Goal: Task Accomplishment & Management: Use online tool/utility

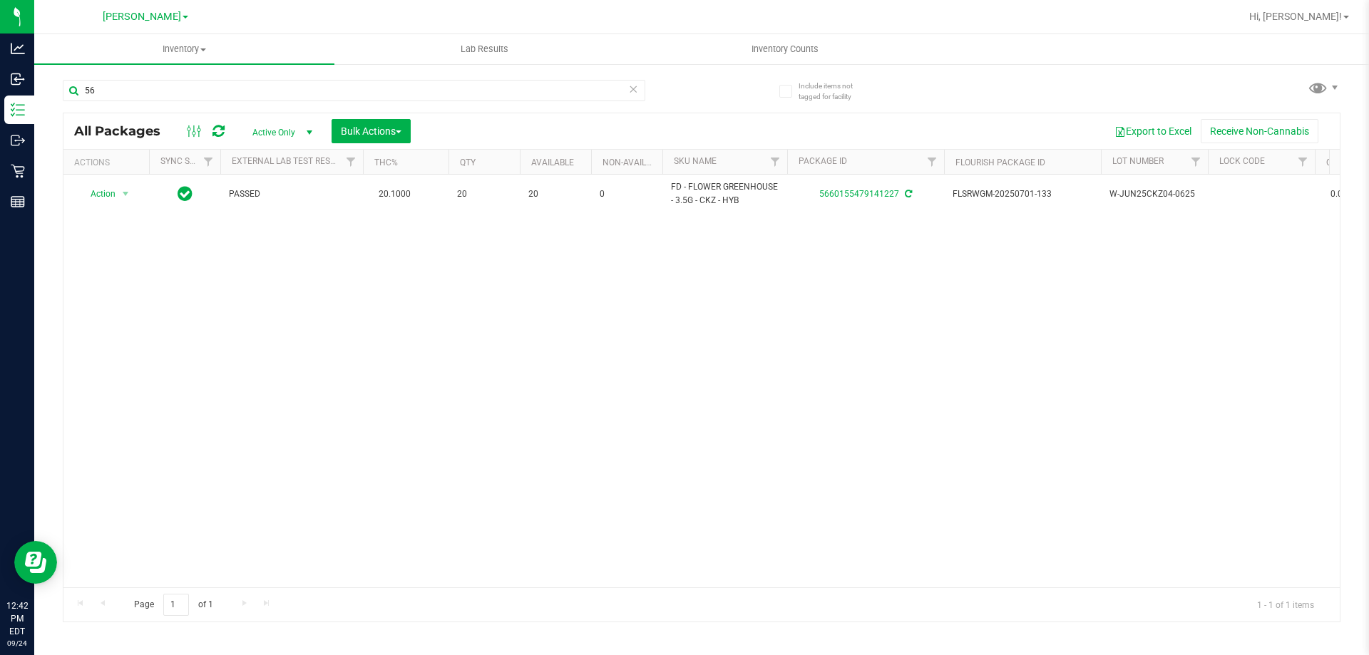
type input "5"
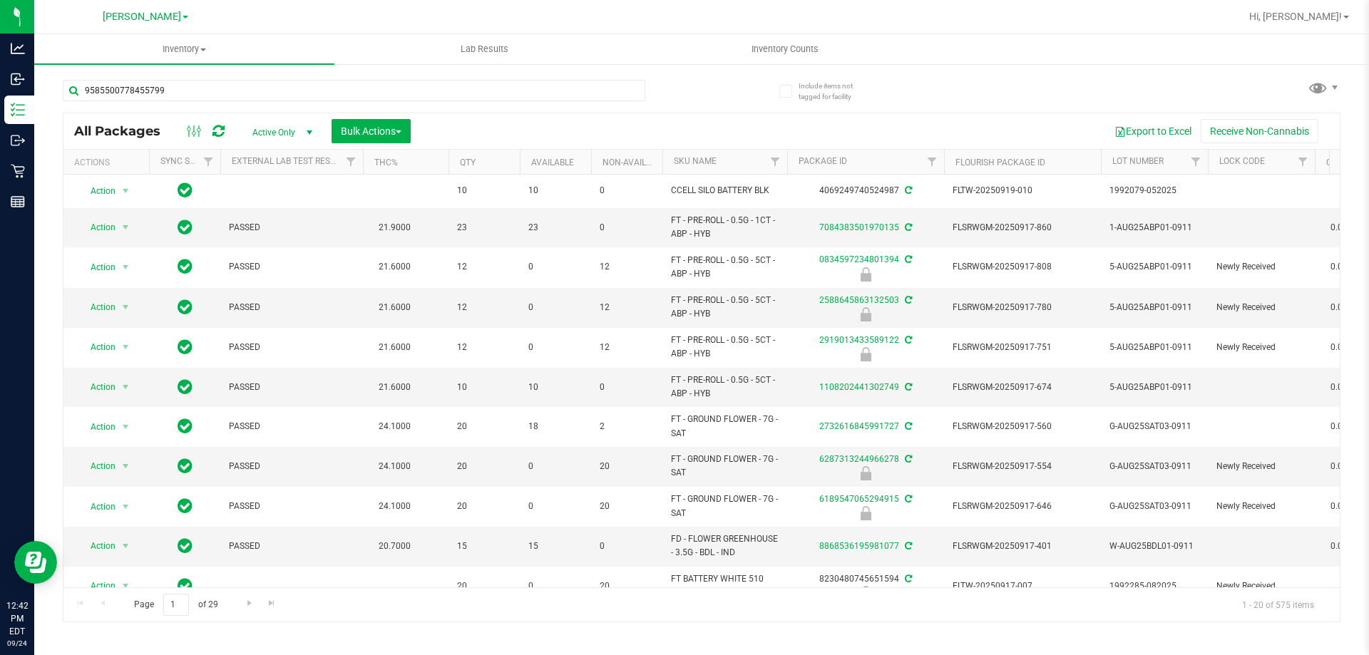
type input "9585500778455799"
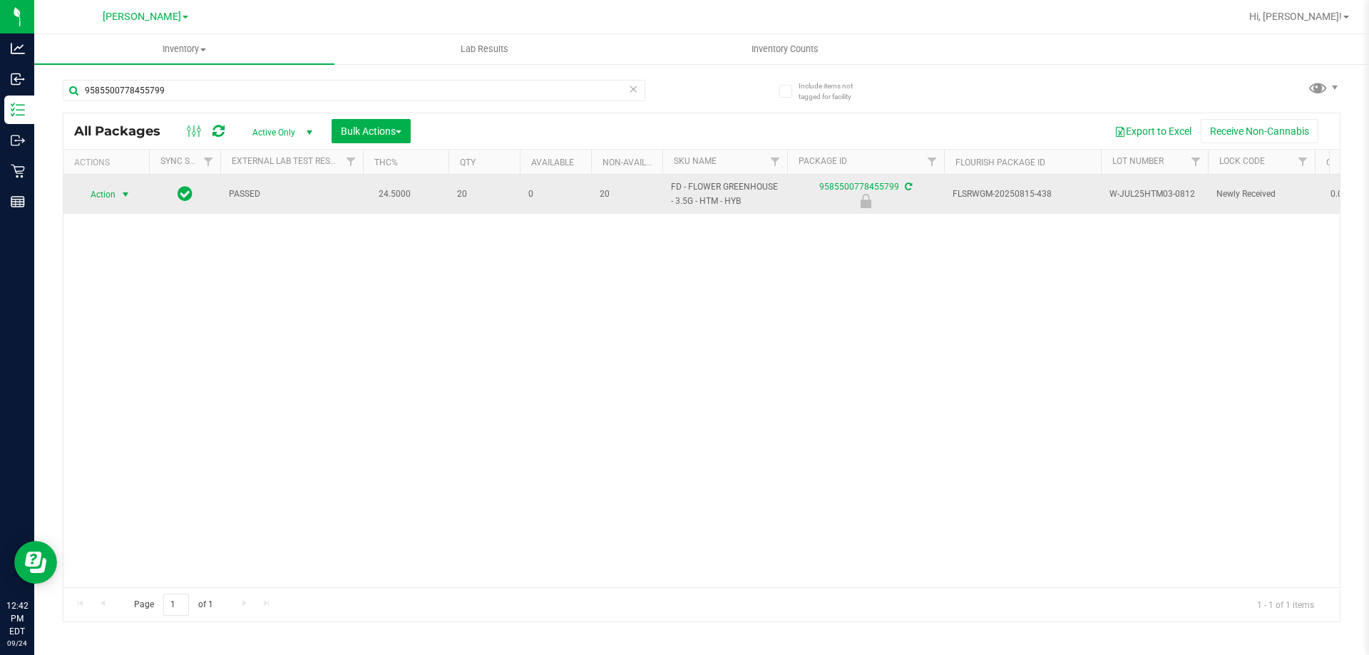
click at [106, 198] on span "Action" at bounding box center [97, 195] width 39 height 20
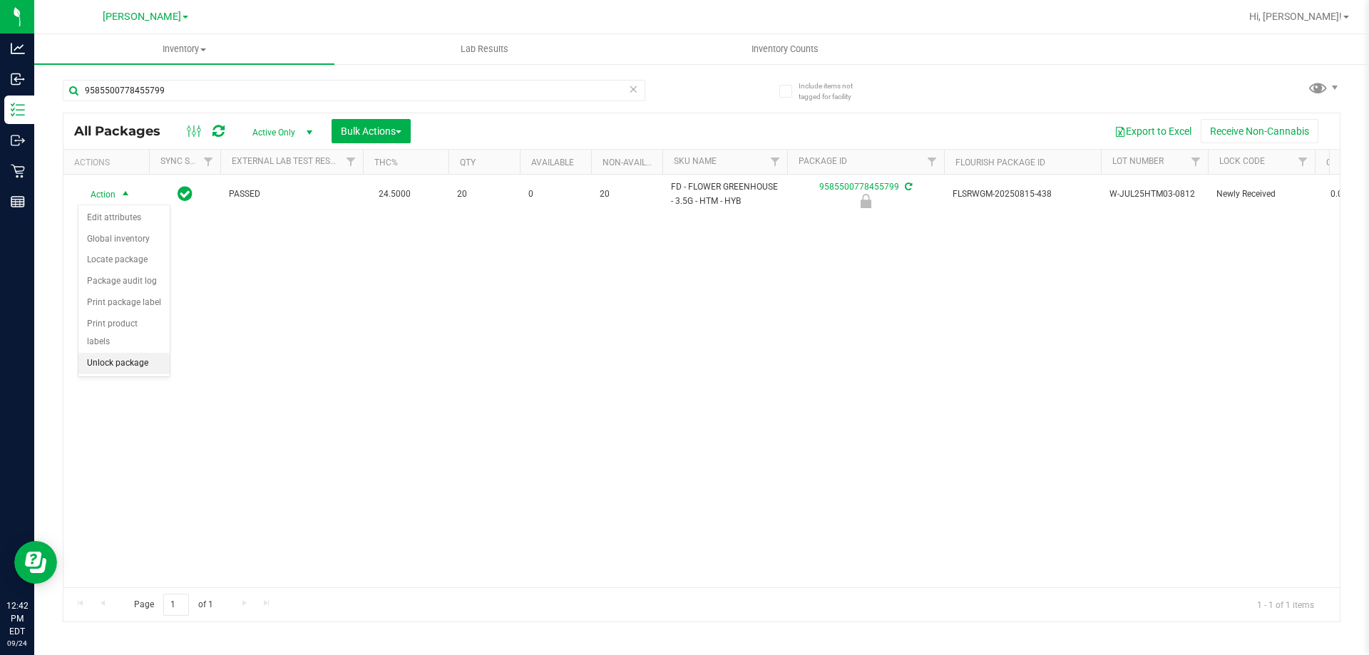
click at [138, 353] on li "Unlock package" at bounding box center [123, 363] width 91 height 21
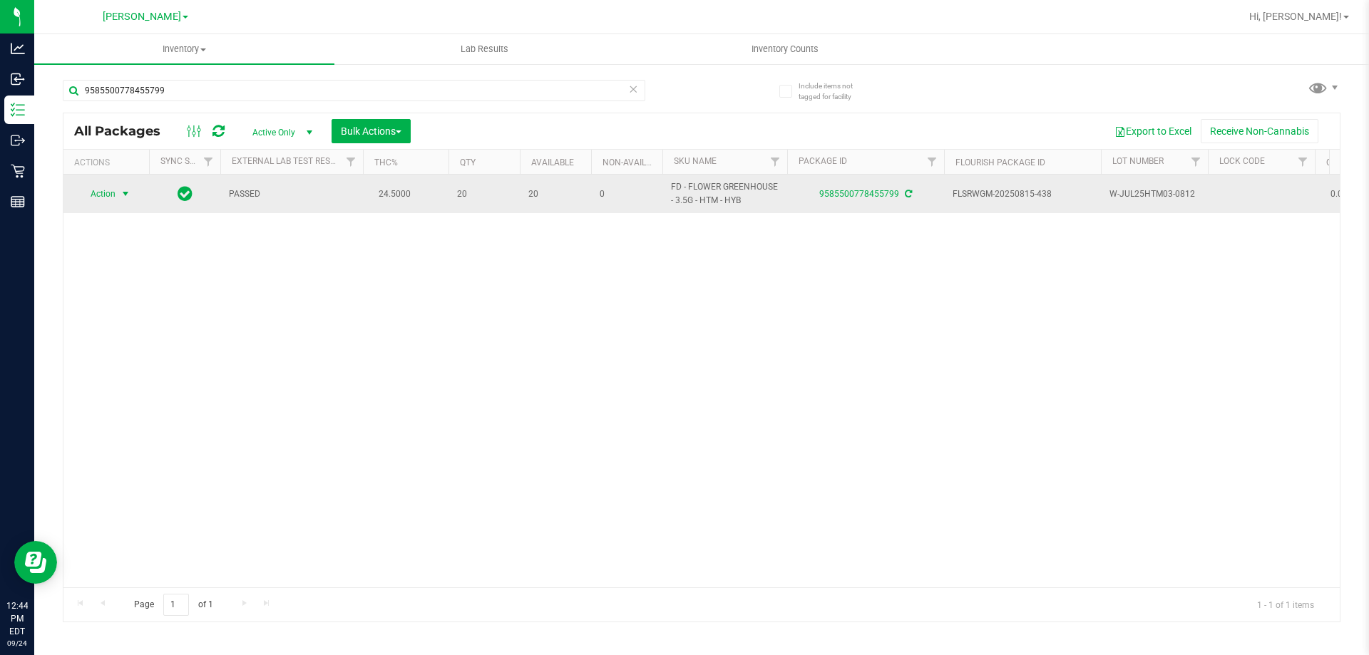
click at [130, 193] on span "select" at bounding box center [125, 193] width 11 height 11
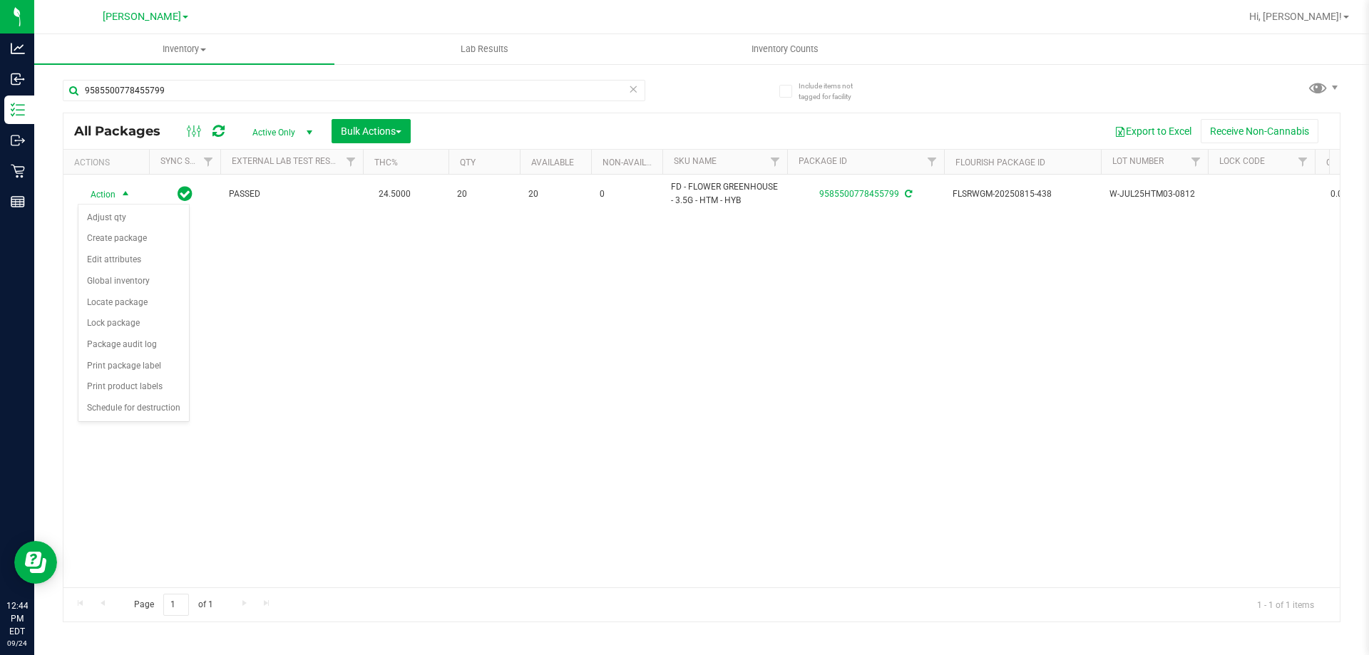
click at [564, 305] on div "Action Action Adjust qty Create package Edit attributes Global inventory Locate…" at bounding box center [701, 381] width 1276 height 413
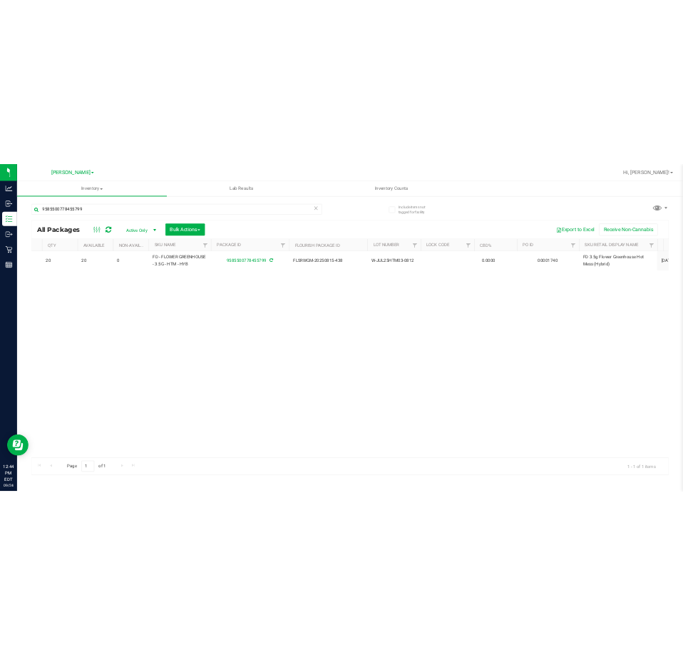
scroll to position [0, 419]
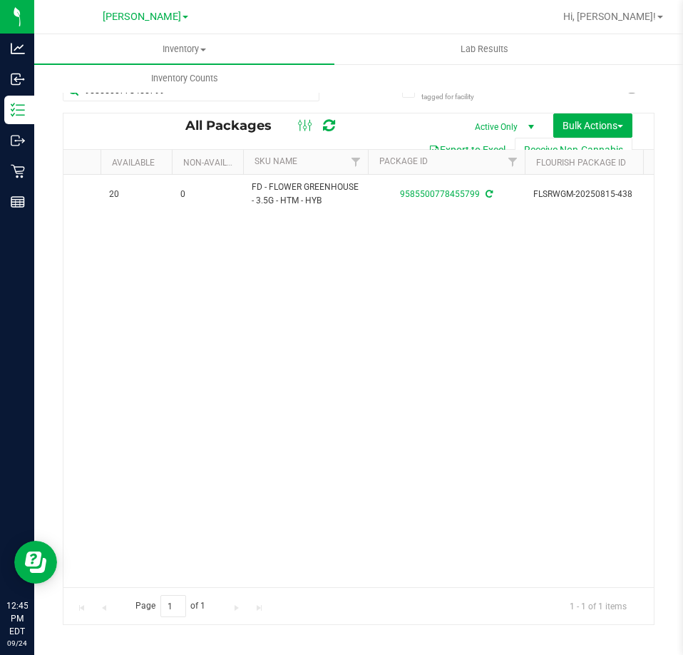
click at [332, 434] on div "Action Action Adjust qty Create package Edit attributes Global inventory Locate…" at bounding box center [358, 381] width 590 height 412
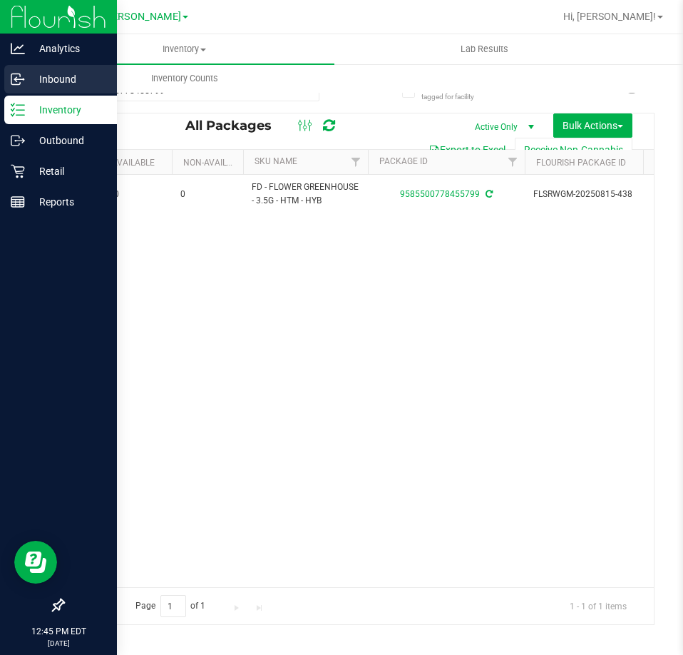
drag, startPoint x: 51, startPoint y: 73, endPoint x: 72, endPoint y: 71, distance: 21.6
click at [51, 73] on p "Inbound" at bounding box center [68, 79] width 86 height 17
